Goal: Check status: Check status

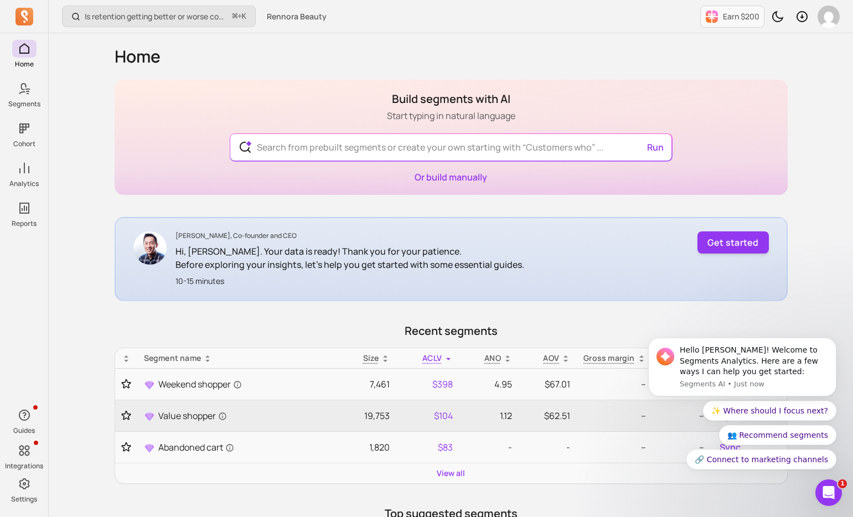
drag, startPoint x: 820, startPoint y: 297, endPoint x: 820, endPoint y: 331, distance: 33.7
click at [819, 298] on body "Hello [PERSON_NAME]! Welcome to Segments Analytics. Here are a few ways I can h…" at bounding box center [742, 370] width 212 height 226
drag, startPoint x: 836, startPoint y: 341, endPoint x: 836, endPoint y: 325, distance: 15.5
click at [836, 341] on button "Dismiss notification" at bounding box center [833, 341] width 12 height 12
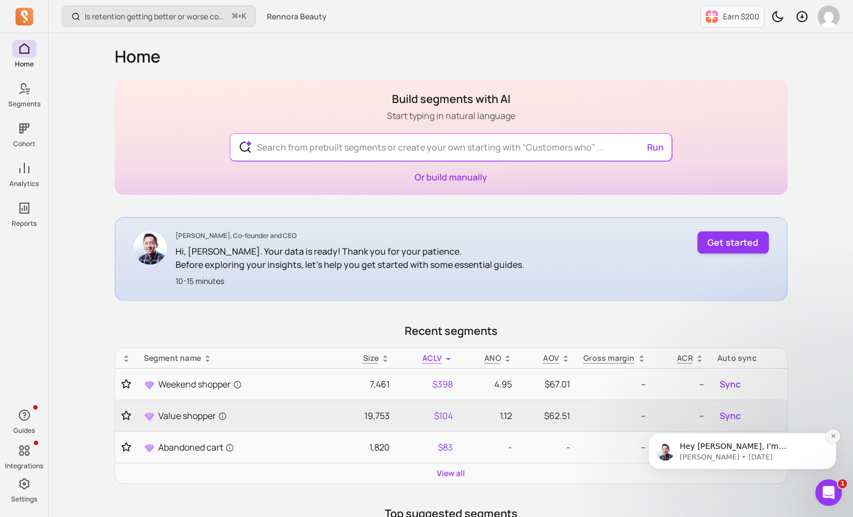
click at [830, 435] on icon "Dismiss notification" at bounding box center [833, 436] width 6 height 6
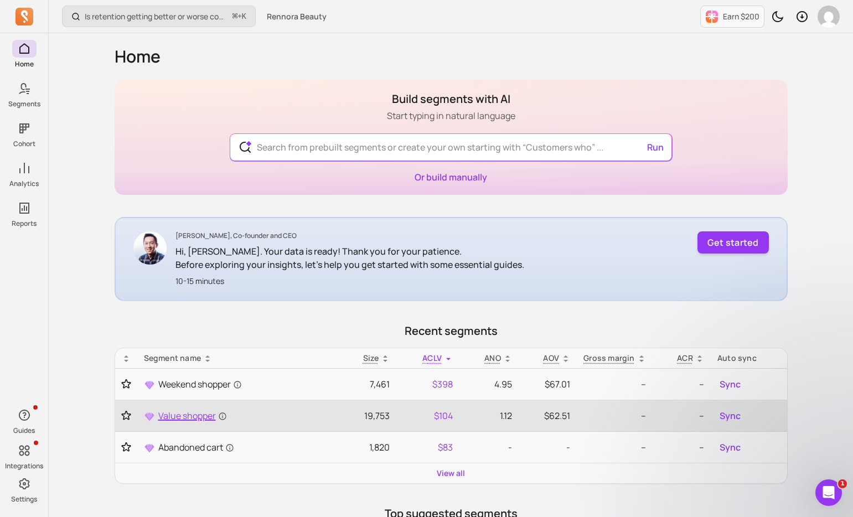
click at [183, 422] on span "Value shopper" at bounding box center [192, 415] width 69 height 13
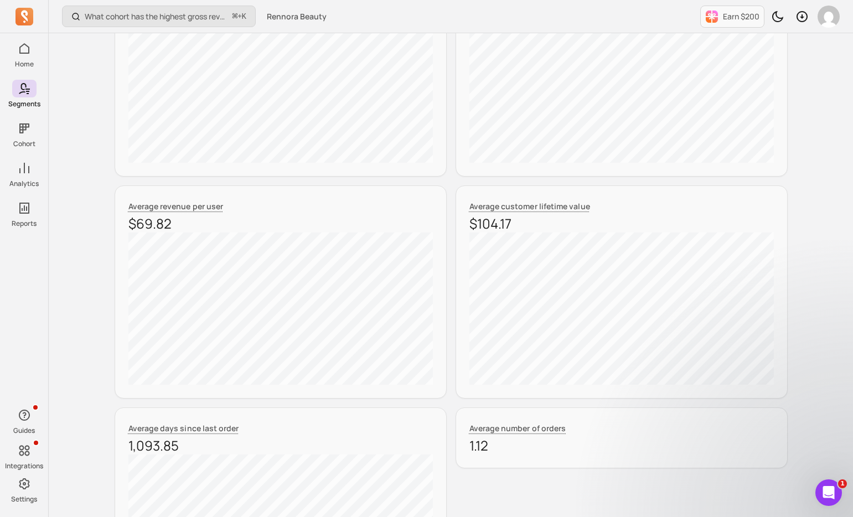
scroll to position [284, 0]
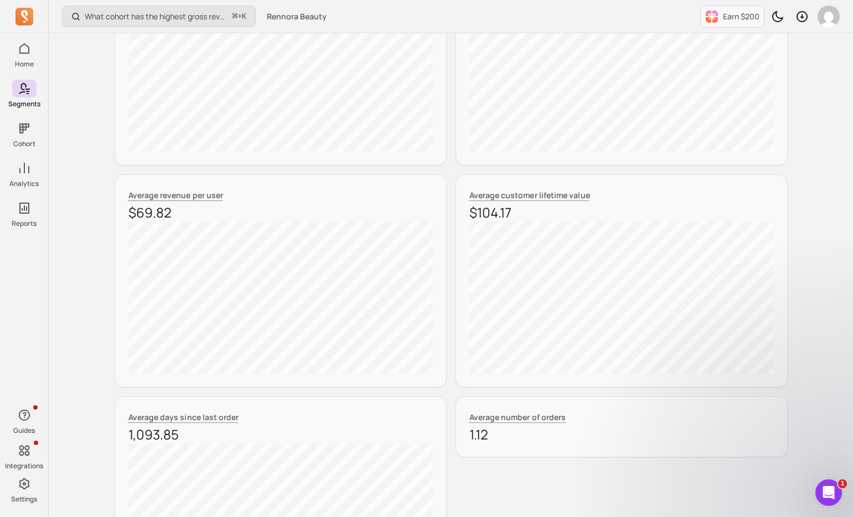
click at [448, 105] on div "Total segment size 19,753 Average order value $62.51 Average revenue per user $…" at bounding box center [451, 280] width 673 height 657
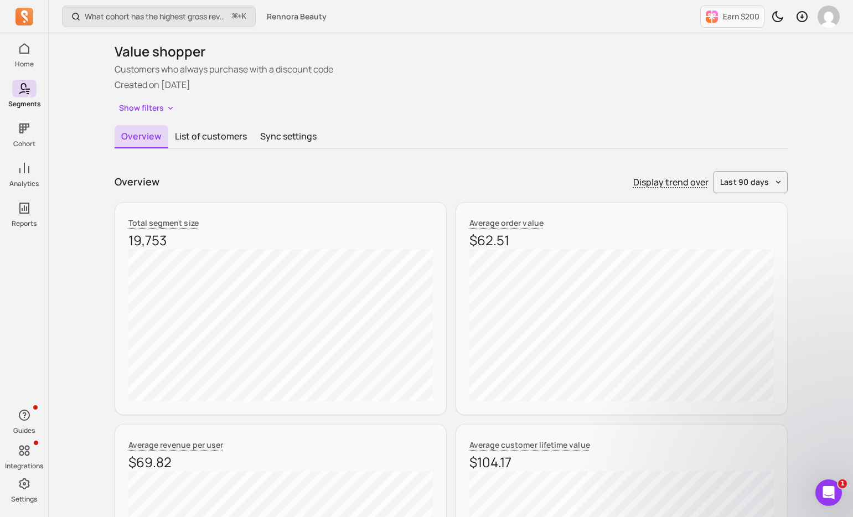
scroll to position [0, 0]
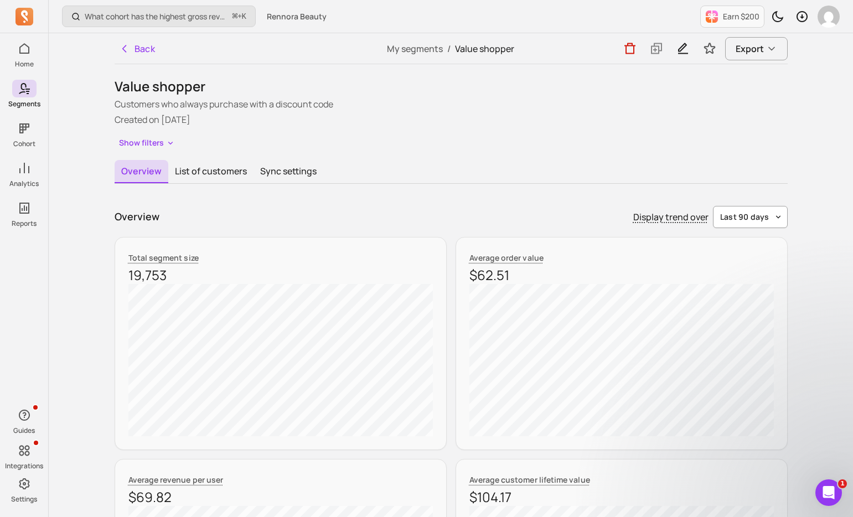
click at [745, 219] on span "last 90 days" at bounding box center [744, 216] width 49 height 11
click at [747, 313] on div "last week" at bounding box center [743, 322] width 87 height 20
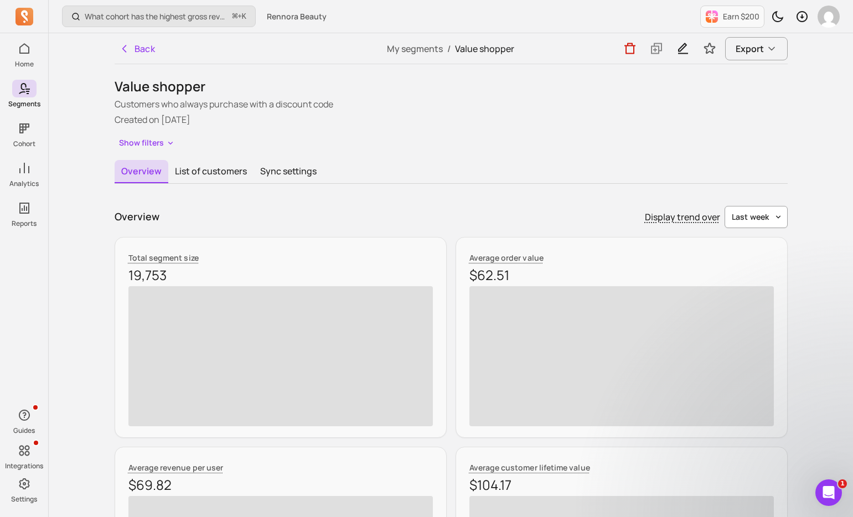
click at [770, 220] on button "last week" at bounding box center [755, 217] width 63 height 22
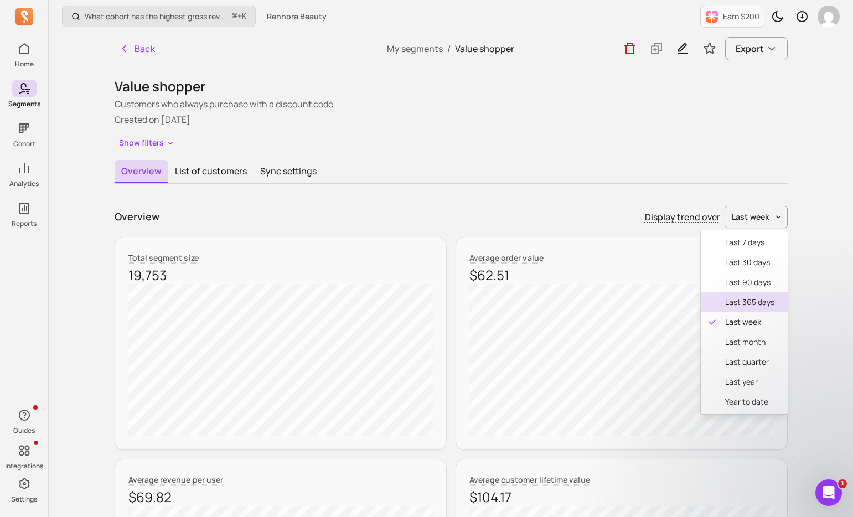
click at [747, 297] on span "last 365 days" at bounding box center [749, 302] width 49 height 11
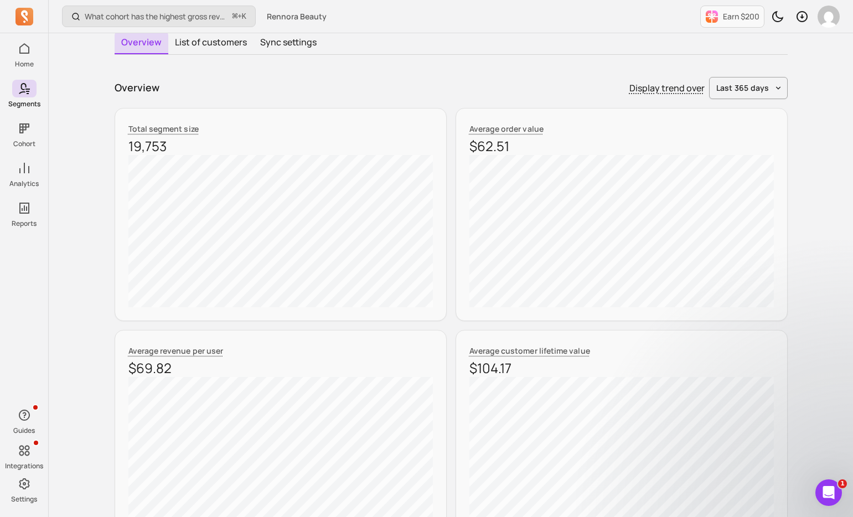
scroll to position [130, 0]
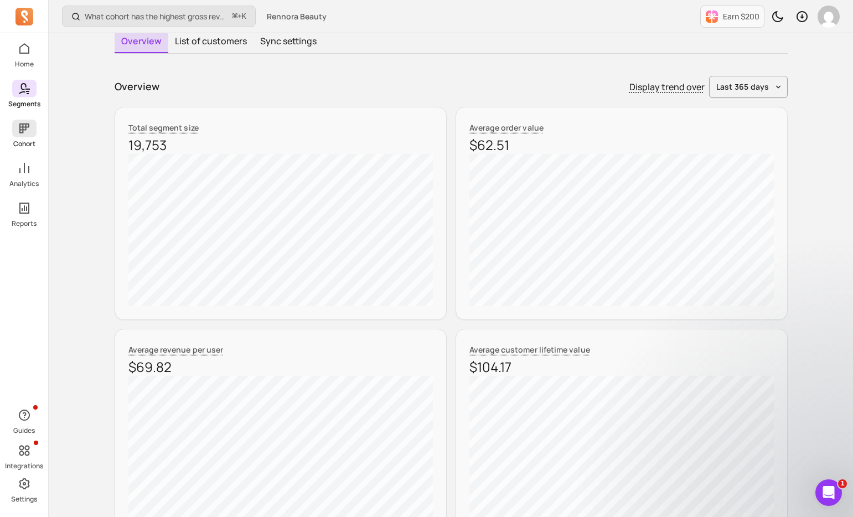
click at [24, 129] on icon at bounding box center [24, 128] width 13 height 13
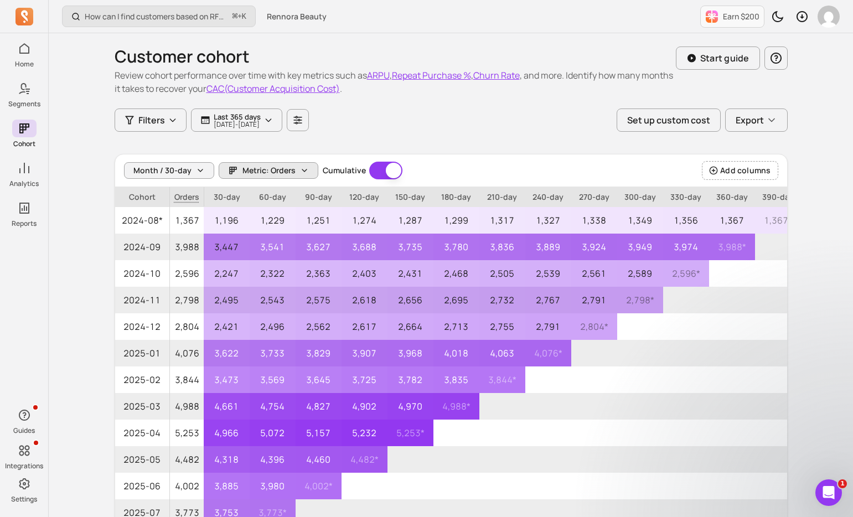
click at [299, 178] on button "Metric: Orders" at bounding box center [269, 170] width 100 height 17
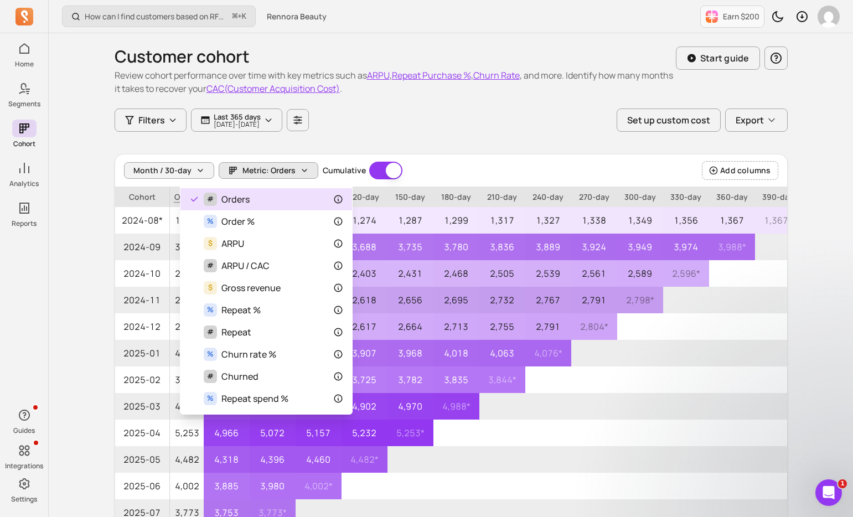
click at [351, 146] on div "Customer cohort Review cohort performance over time with key metrics such as AR…" at bounding box center [451, 302] width 673 height 539
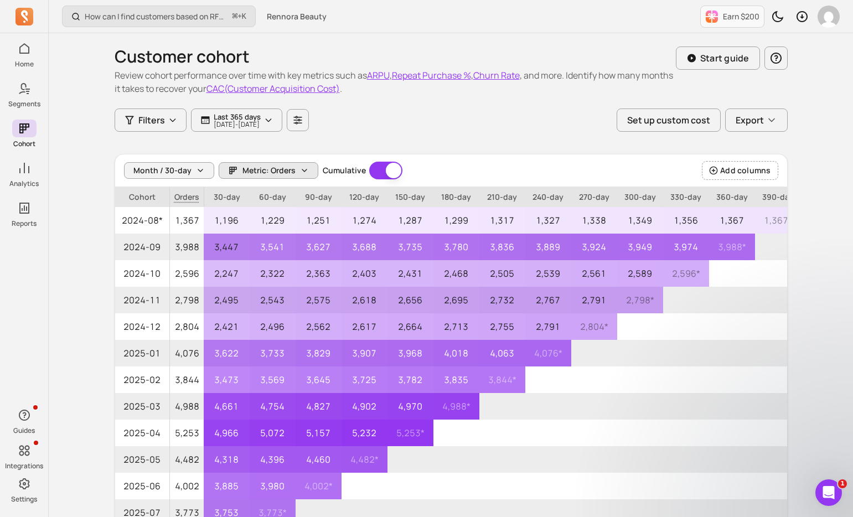
click at [250, 172] on span "Metric: Orders" at bounding box center [268, 170] width 53 height 11
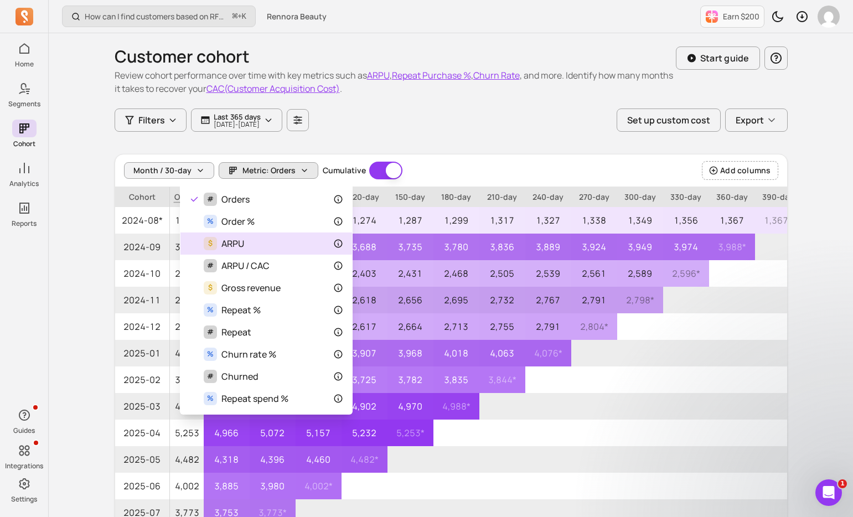
click at [278, 246] on div "$ ARPU" at bounding box center [266, 243] width 154 height 13
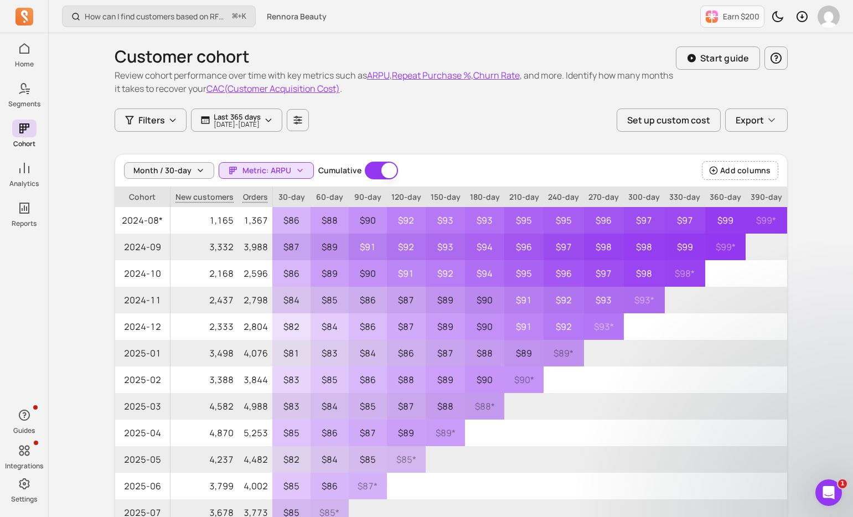
click at [520, 107] on div "Customer cohort Review cohort performance over time with key metrics such as AR…" at bounding box center [451, 70] width 673 height 75
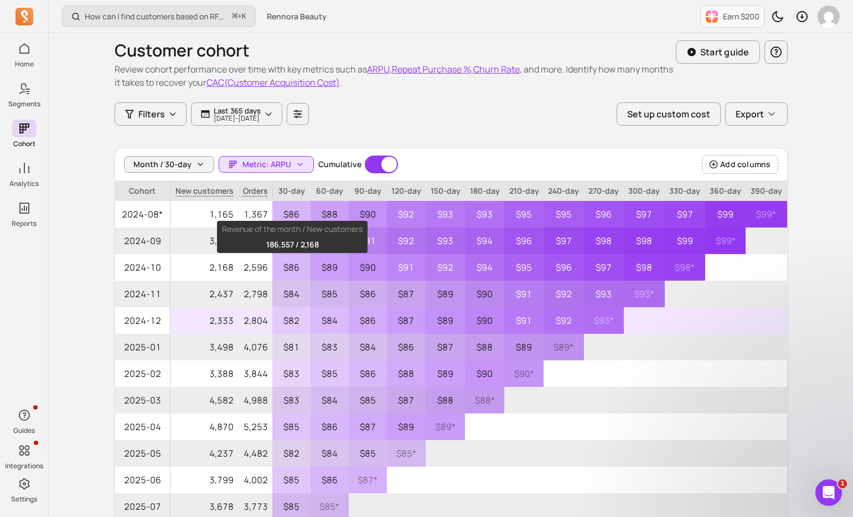
scroll to position [4, 0]
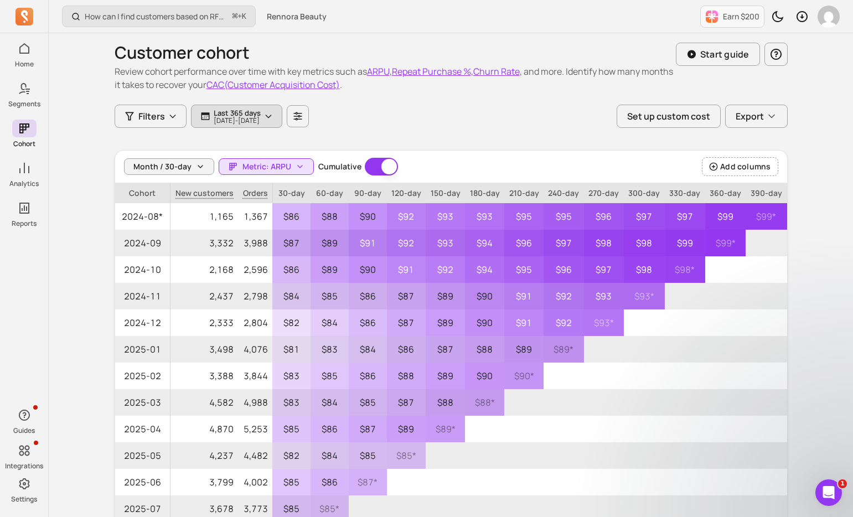
click at [253, 117] on p "[DATE] - [DATE]" at bounding box center [237, 120] width 47 height 7
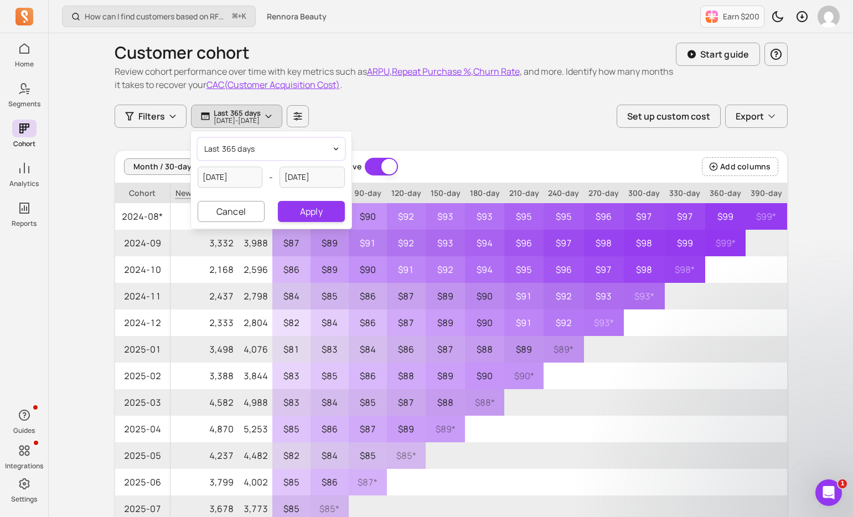
click at [258, 149] on button "last 365 days" at bounding box center [271, 149] width 147 height 22
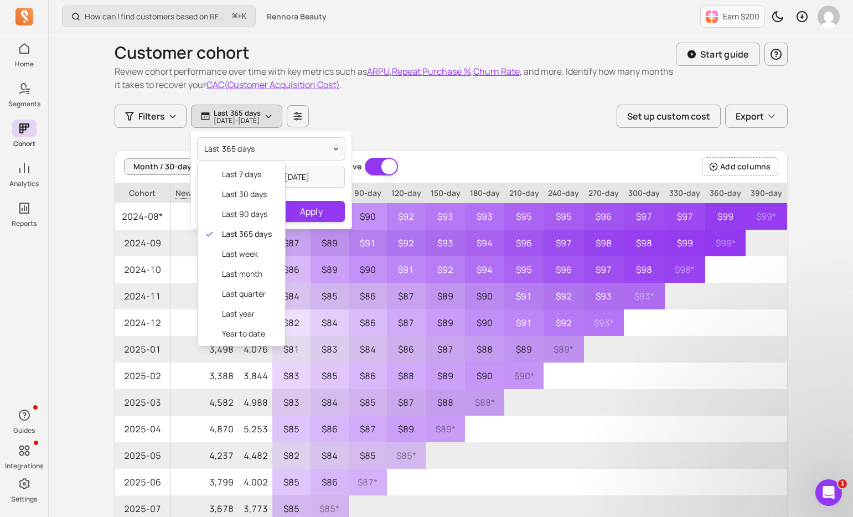
click at [446, 97] on div "Customer cohort Review cohort performance over time with key metrics such as AR…" at bounding box center [451, 298] width 673 height 539
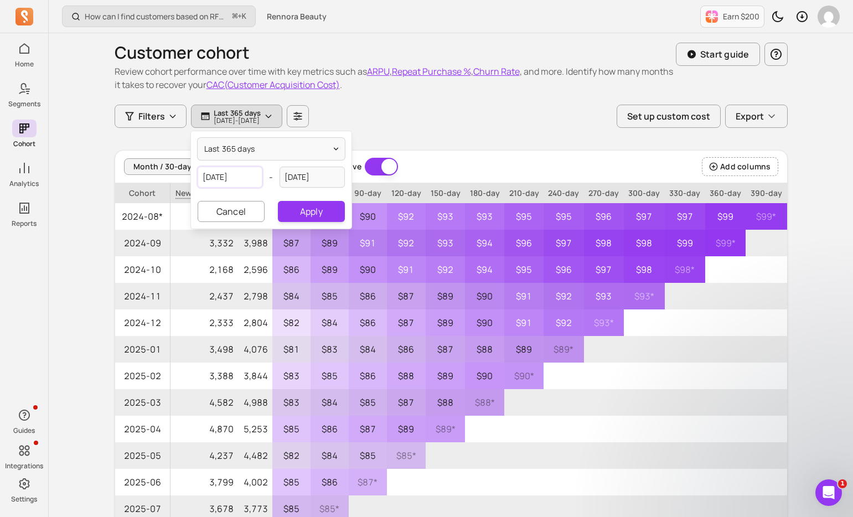
click at [237, 182] on input "[DATE]" at bounding box center [230, 177] width 65 height 21
select select "2024"
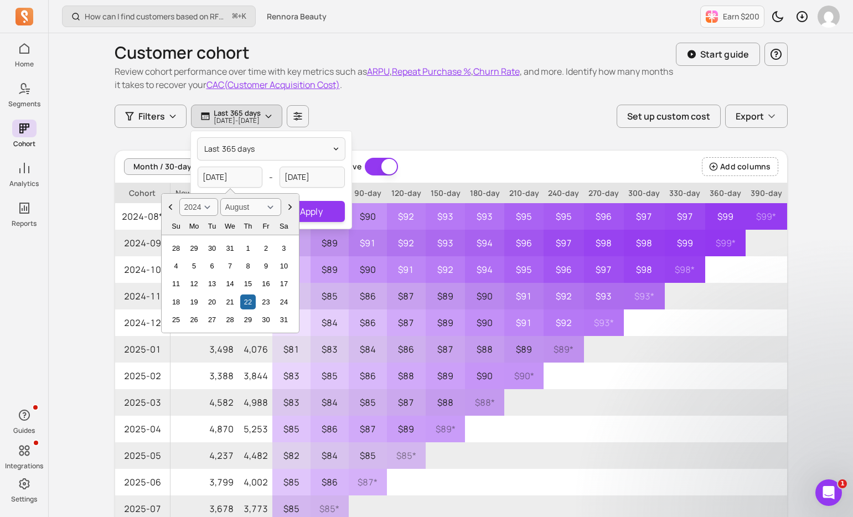
click at [167, 206] on icon "Choose Date" at bounding box center [170, 206] width 11 height 11
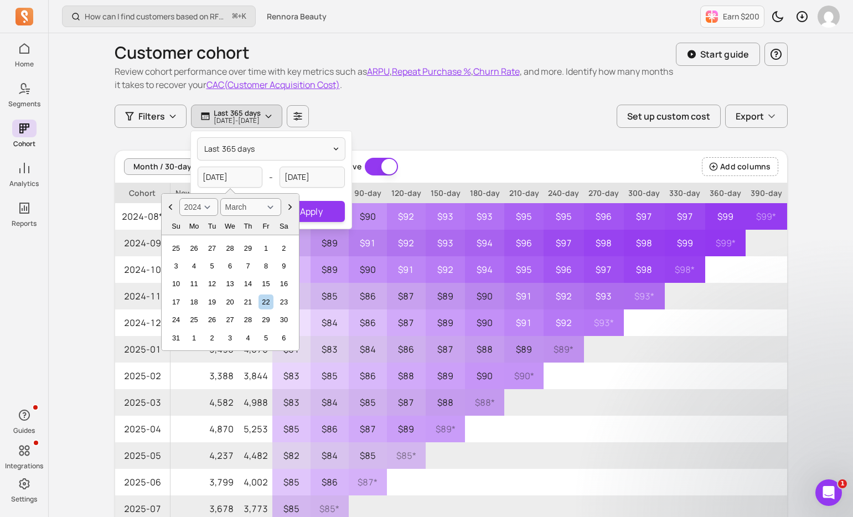
click at [167, 206] on icon "Choose Date" at bounding box center [170, 206] width 11 height 11
select select "January"
click at [167, 206] on icon "Choose Date" at bounding box center [170, 206] width 11 height 11
select select "2023"
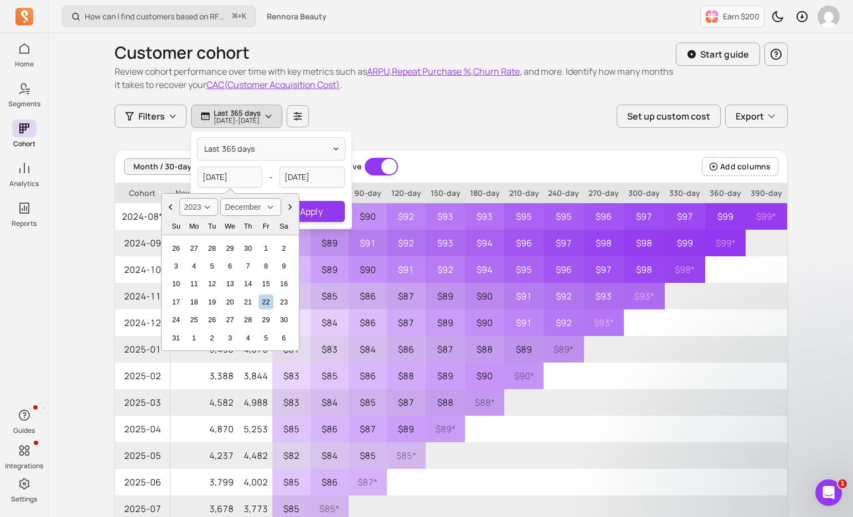
click at [168, 206] on icon "Choose Date" at bounding box center [170, 206] width 11 height 11
click at [167, 206] on icon "Choose Date" at bounding box center [170, 206] width 11 height 11
click at [170, 209] on icon "Choose Date" at bounding box center [169, 207] width 3 height 6
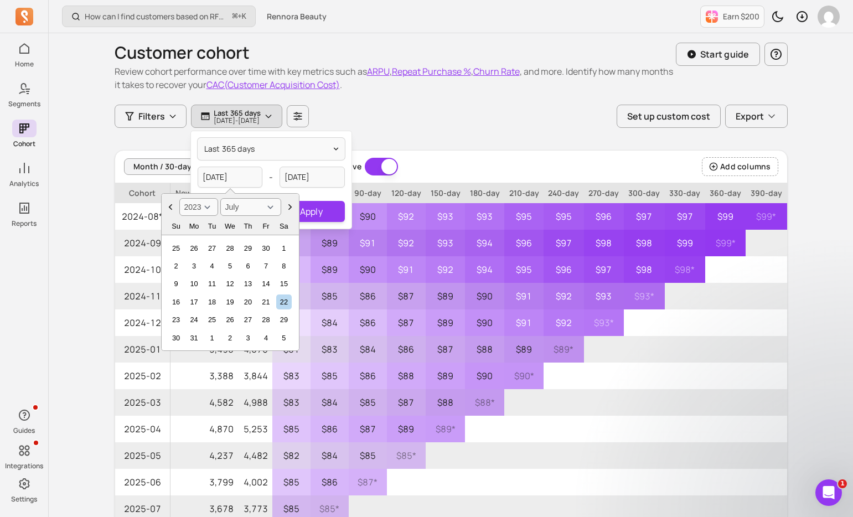
click at [170, 209] on icon "Choose Date" at bounding box center [169, 207] width 3 height 6
click at [169, 209] on icon "Choose Date" at bounding box center [170, 206] width 11 height 11
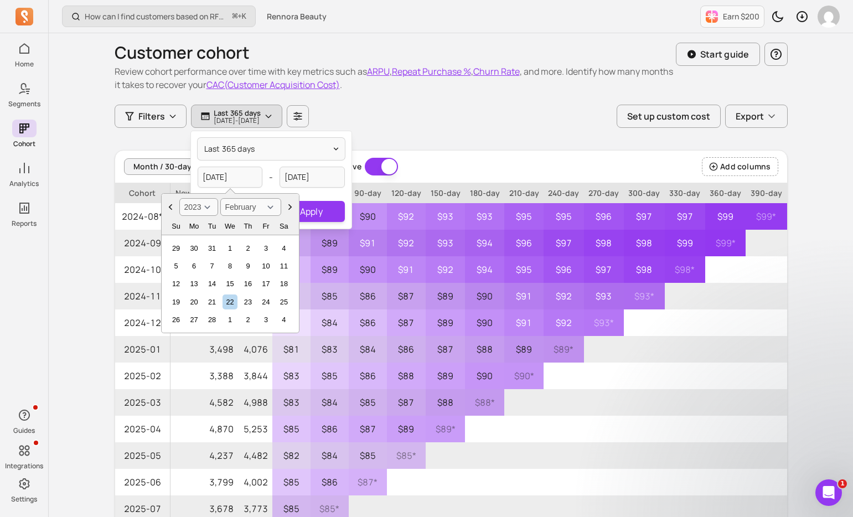
click at [169, 209] on icon "Choose Date" at bounding box center [170, 206] width 11 height 11
select select "January"
click at [174, 246] on div "1" at bounding box center [176, 248] width 15 height 15
type input "[DATE]"
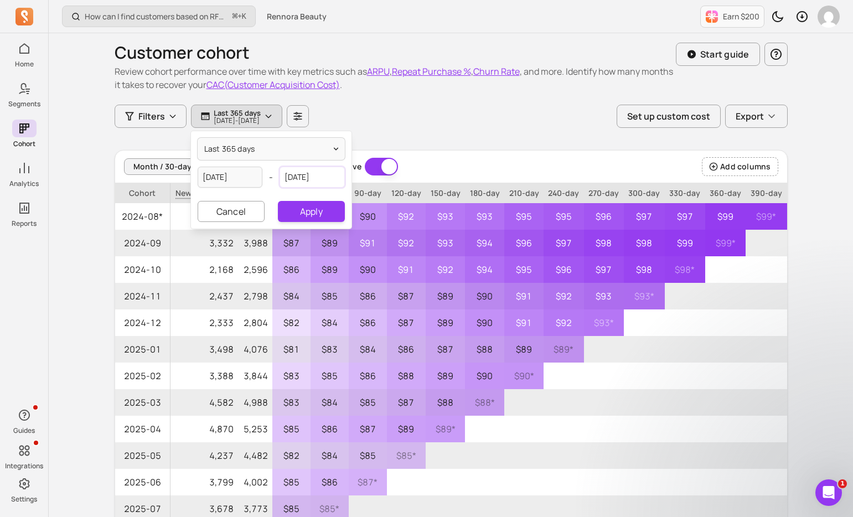
click at [325, 173] on input "[DATE]" at bounding box center [311, 177] width 65 height 21
select select "2025"
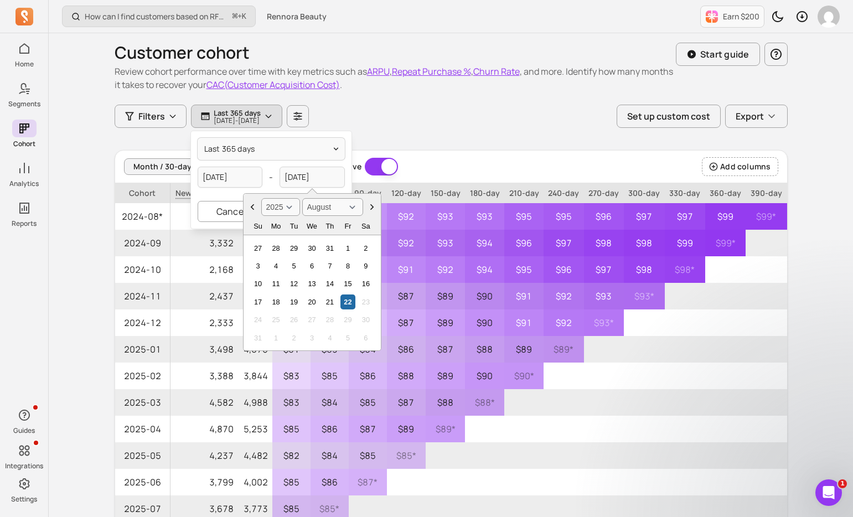
click at [249, 209] on icon "Choose Date" at bounding box center [252, 206] width 11 height 11
click at [248, 209] on icon "Choose Date" at bounding box center [252, 206] width 11 height 11
click at [248, 208] on icon "Choose Date" at bounding box center [252, 206] width 11 height 11
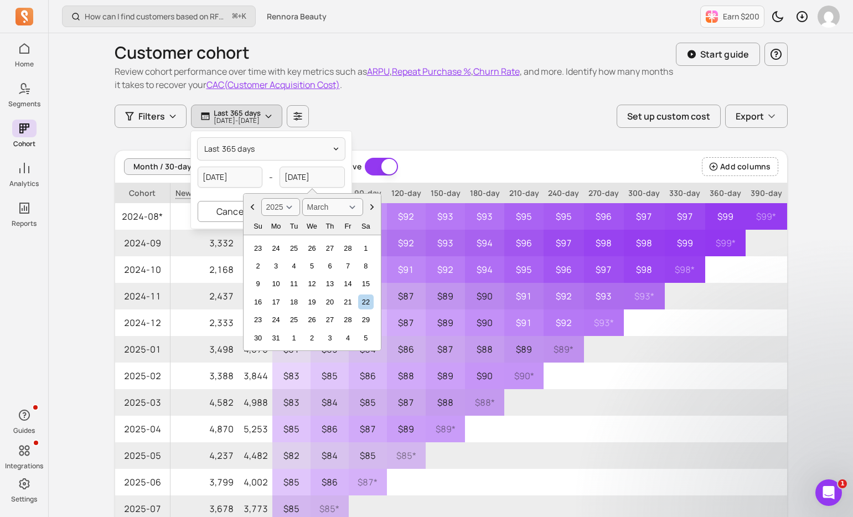
click at [248, 208] on icon "Choose Date" at bounding box center [252, 206] width 11 height 11
select select "January"
click at [248, 208] on icon "Choose Date" at bounding box center [252, 206] width 11 height 11
select select "2024"
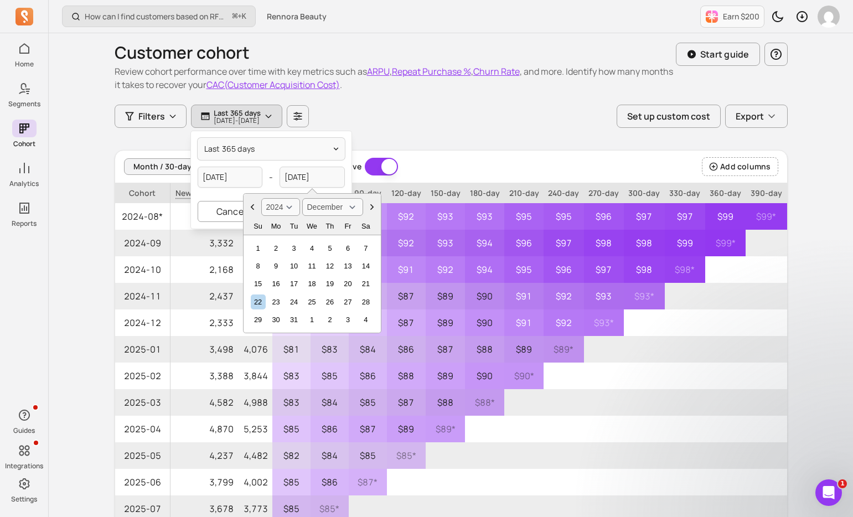
click at [248, 208] on icon "Choose Date" at bounding box center [252, 206] width 11 height 11
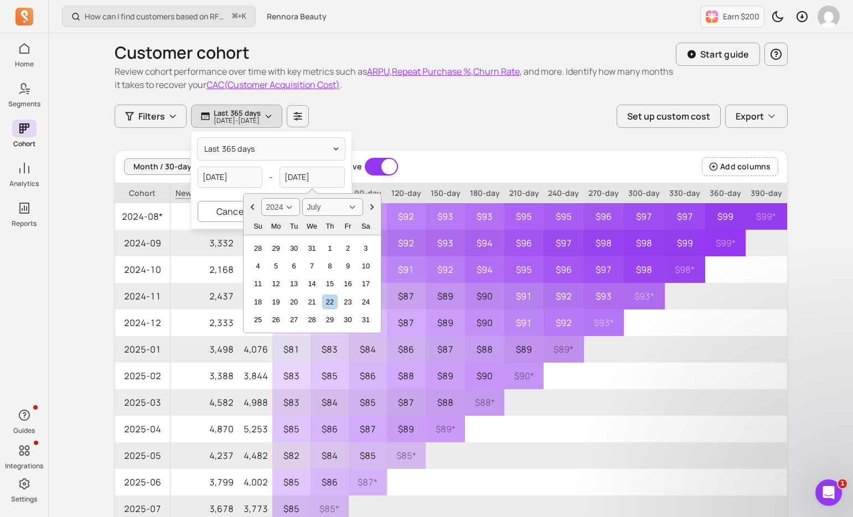
click at [249, 208] on icon "Choose Date" at bounding box center [252, 206] width 11 height 11
click at [250, 208] on icon "Choose Date" at bounding box center [252, 206] width 11 height 11
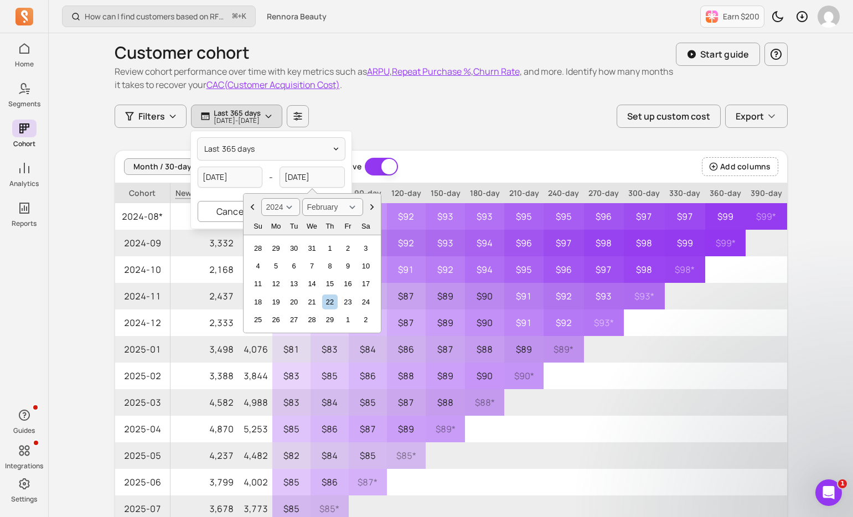
click at [250, 208] on icon "Choose Date" at bounding box center [252, 206] width 11 height 11
select select "January"
click at [250, 207] on icon "Choose Date" at bounding box center [252, 206] width 11 height 11
select select "2023"
click at [250, 207] on icon "Choose Date" at bounding box center [252, 206] width 11 height 11
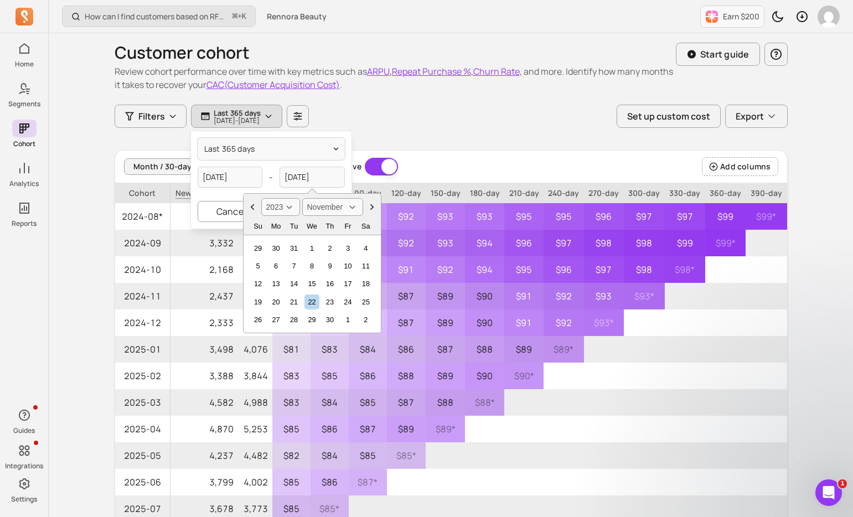
click at [250, 207] on icon "Choose Date" at bounding box center [252, 206] width 11 height 11
click at [251, 207] on icon "Choose Date" at bounding box center [252, 206] width 11 height 11
click at [251, 207] on icon "Choose Date" at bounding box center [251, 207] width 3 height 6
click at [372, 206] on icon "Choose Date" at bounding box center [371, 206] width 11 height 11
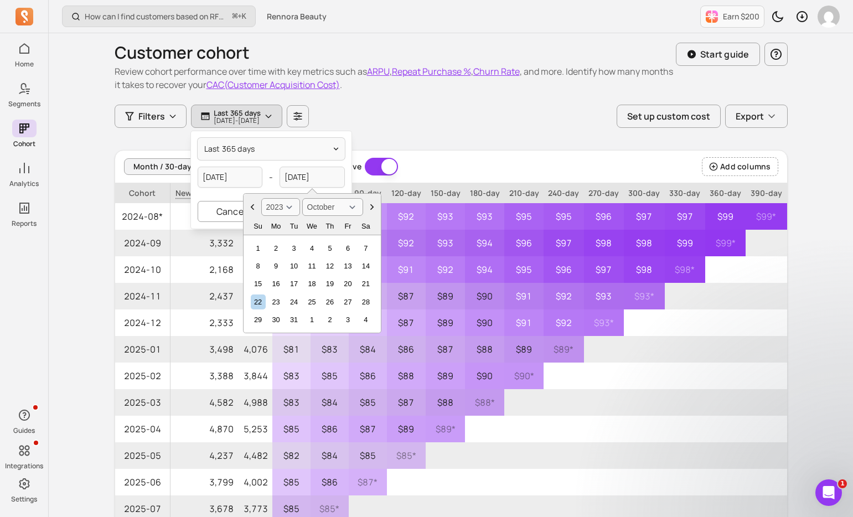
click at [372, 206] on icon "Choose Date" at bounding box center [371, 207] width 3 height 6
select select "December"
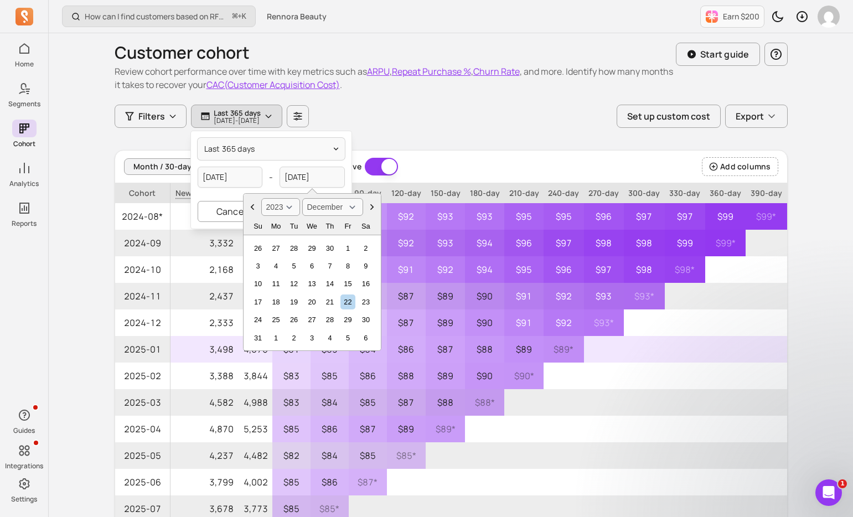
click at [255, 337] on div "31" at bounding box center [258, 337] width 15 height 15
type input "[DATE]"
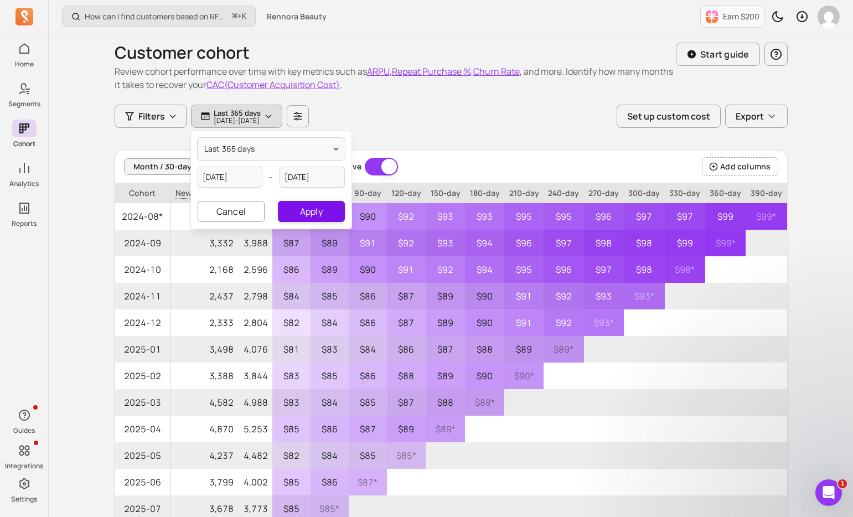
click at [310, 217] on button "Apply" at bounding box center [311, 211] width 66 height 21
